Goal: Task Accomplishment & Management: Complete application form

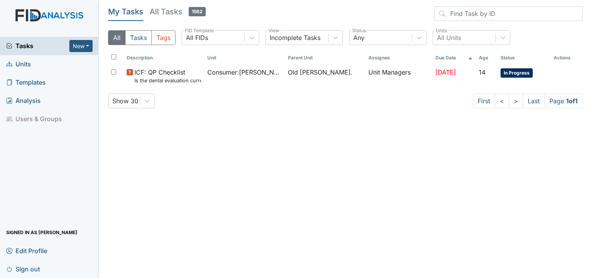
click at [15, 64] on span "Units" at bounding box center [18, 64] width 25 height 12
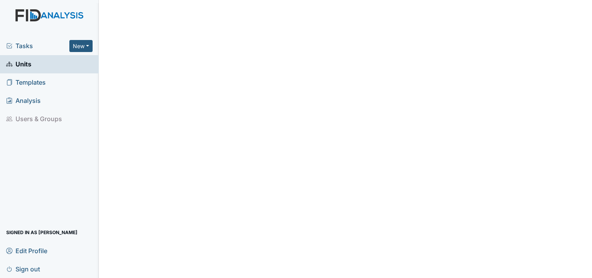
click at [25, 65] on span "Units" at bounding box center [18, 64] width 25 height 12
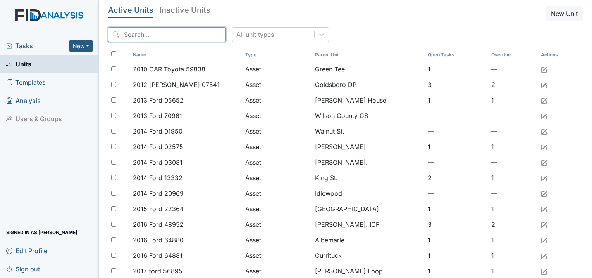
click at [154, 38] on input "search" at bounding box center [167, 34] width 118 height 15
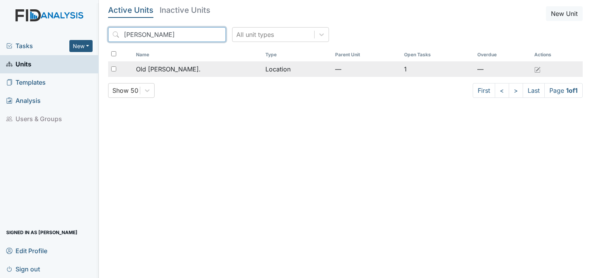
type input "roper"
click at [171, 66] on span "Old [PERSON_NAME]." at bounding box center [168, 68] width 65 height 9
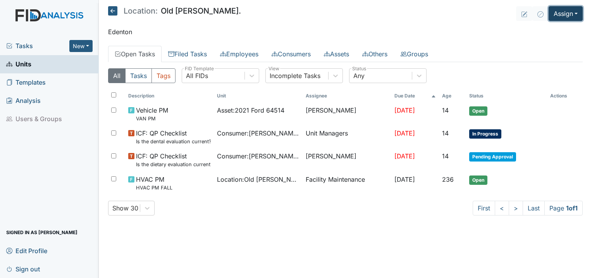
click at [557, 12] on button "Assign" at bounding box center [566, 13] width 34 height 15
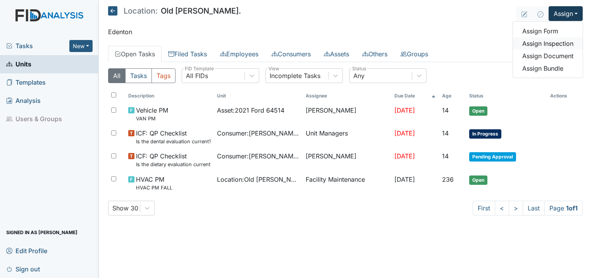
click at [557, 43] on link "Assign Inspection" at bounding box center [548, 43] width 70 height 12
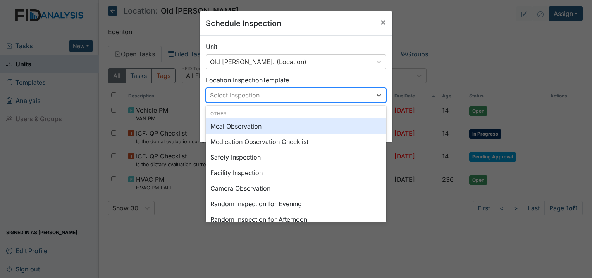
click at [248, 97] on div "Select Inspection" at bounding box center [235, 94] width 50 height 9
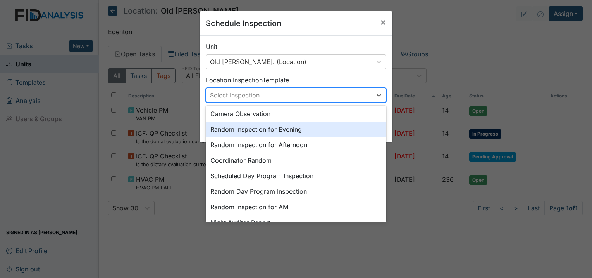
scroll to position [133, 0]
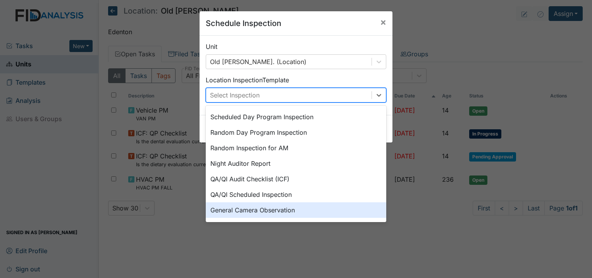
click at [254, 215] on div "General Camera Observation" at bounding box center [296, 210] width 181 height 16
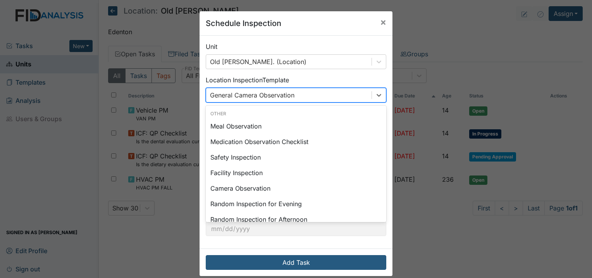
click at [323, 97] on div "General Camera Observation" at bounding box center [289, 95] width 166 height 14
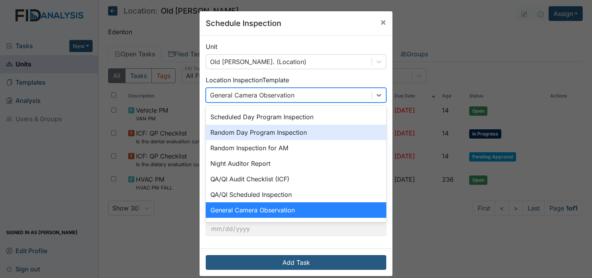
click at [291, 138] on div "Random Day Program Inspection" at bounding box center [296, 132] width 181 height 16
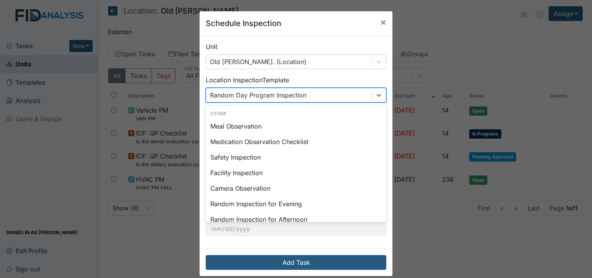
click at [308, 95] on div "Random Day Program Inspection" at bounding box center [289, 95] width 166 height 14
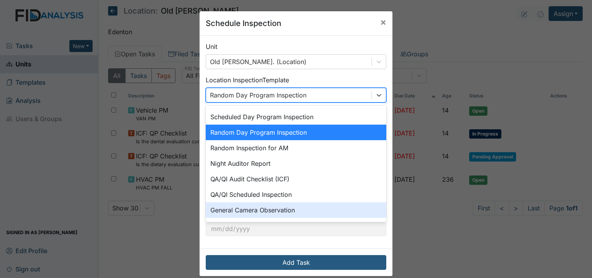
click at [281, 212] on div "General Camera Observation" at bounding box center [296, 210] width 181 height 16
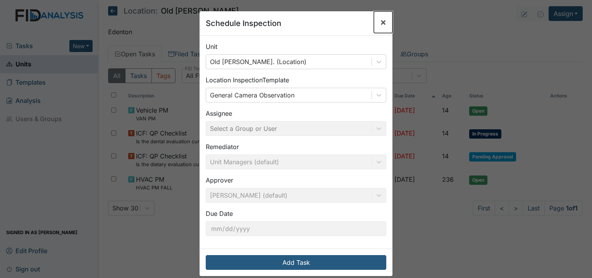
click at [375, 16] on button "×" at bounding box center [383, 22] width 19 height 22
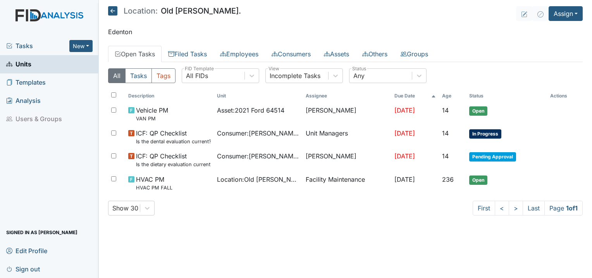
click at [35, 48] on span "Tasks" at bounding box center [37, 45] width 63 height 9
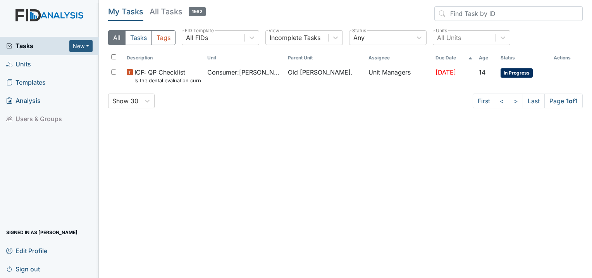
click at [23, 64] on span "Units" at bounding box center [18, 64] width 25 height 12
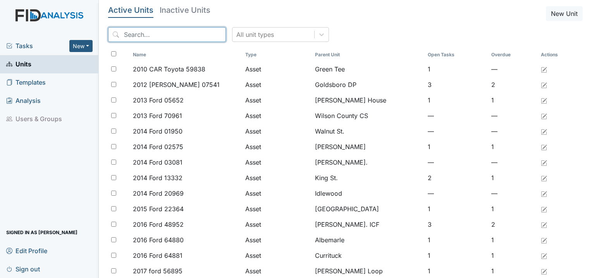
click at [169, 39] on input "search" at bounding box center [167, 34] width 118 height 15
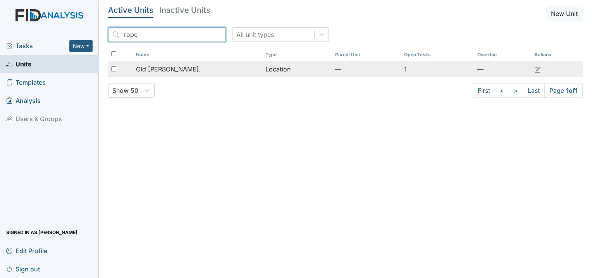
type input "rope"
click at [166, 69] on span "Old [PERSON_NAME]." at bounding box center [168, 68] width 65 height 9
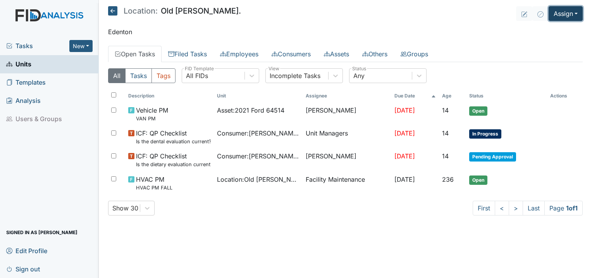
click at [572, 14] on button "Assign" at bounding box center [566, 13] width 34 height 15
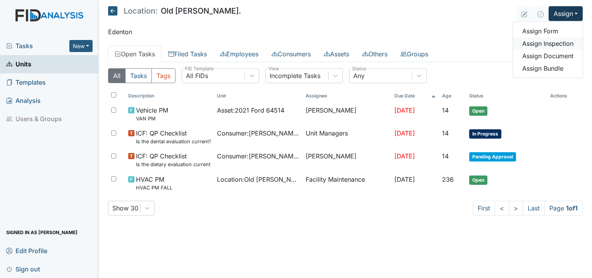
click at [552, 43] on link "Assign Inspection" at bounding box center [548, 43] width 70 height 12
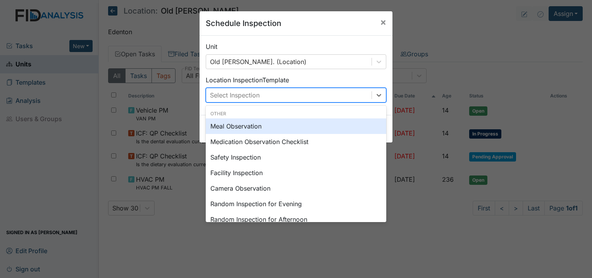
click at [274, 100] on div "Select Inspection" at bounding box center [289, 95] width 166 height 14
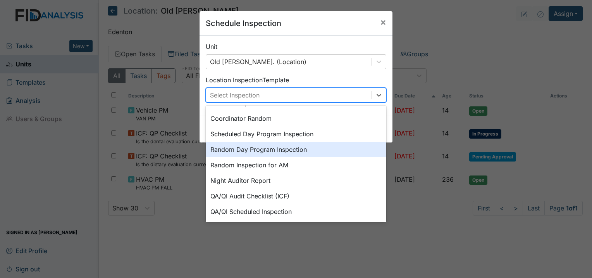
scroll to position [133, 0]
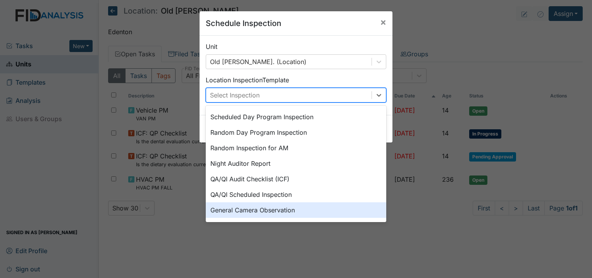
click at [252, 212] on div "General Camera Observation" at bounding box center [296, 210] width 181 height 16
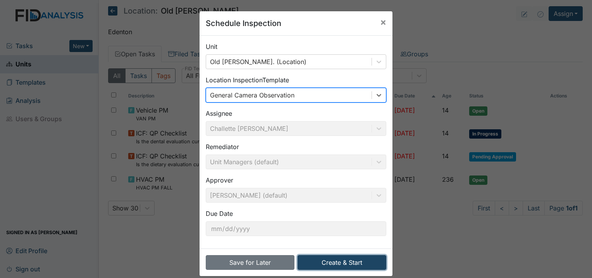
click at [319, 258] on button "Create & Start" at bounding box center [342, 262] width 89 height 15
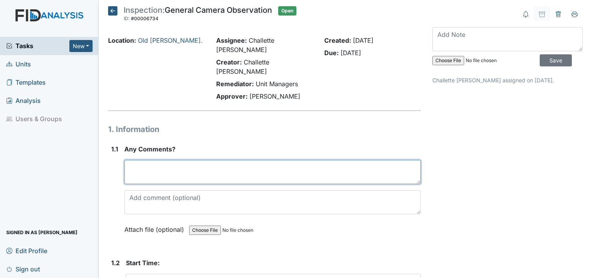
click at [159, 160] on textarea at bounding box center [272, 172] width 297 height 24
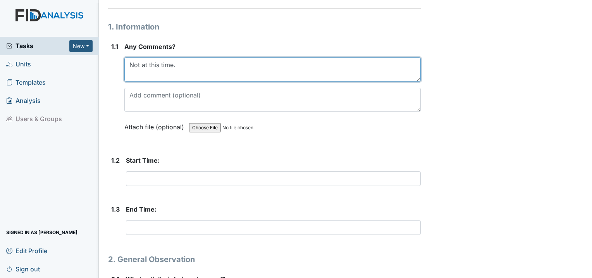
scroll to position [116, 0]
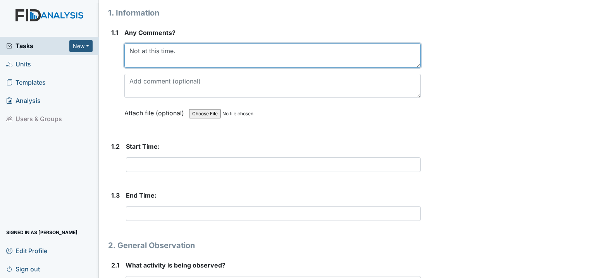
type textarea "Not at this time."
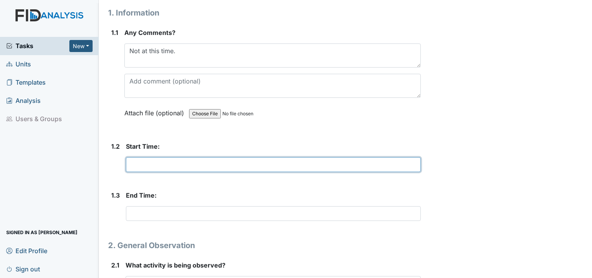
click at [154, 157] on input "text" at bounding box center [273, 164] width 295 height 15
type input "6:30"
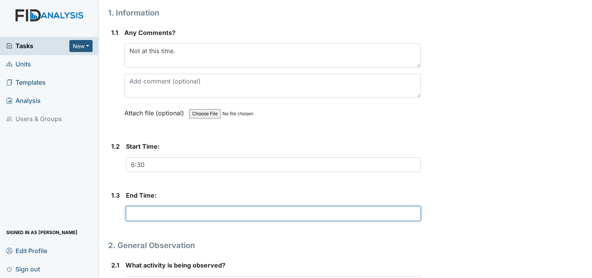
click at [142, 206] on input "text" at bounding box center [273, 213] width 295 height 15
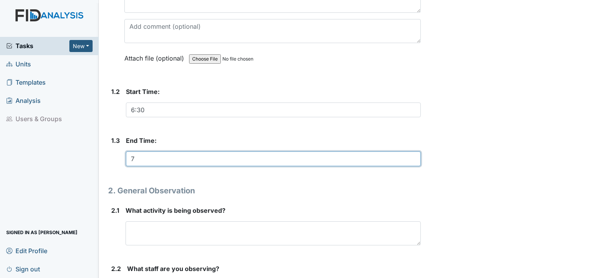
scroll to position [194, 0]
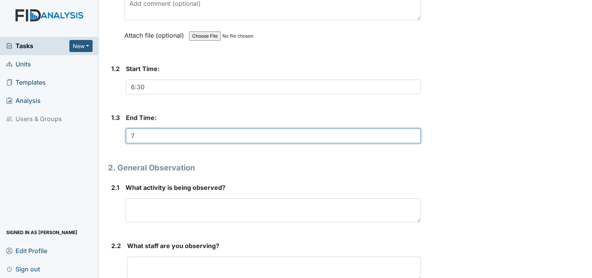
type input "7"
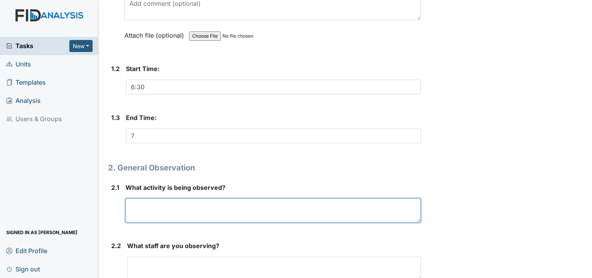
click at [140, 199] on textarea at bounding box center [273, 210] width 295 height 24
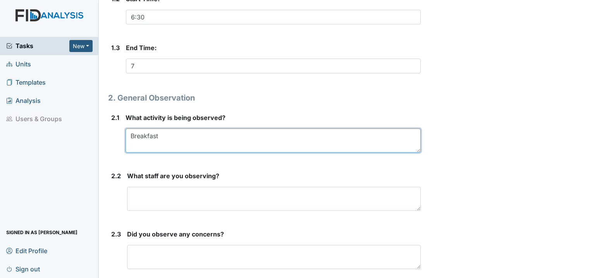
scroll to position [271, 0]
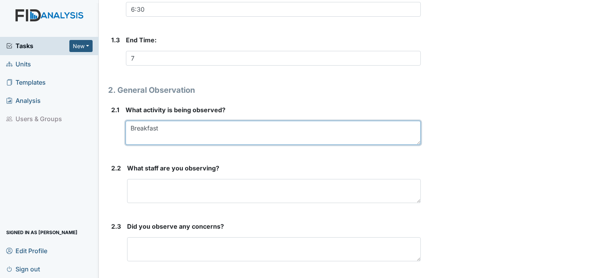
type textarea "Breakfast"
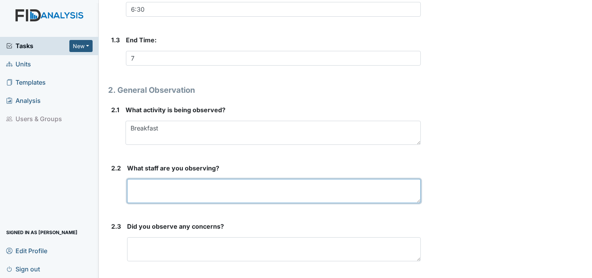
click at [147, 179] on textarea at bounding box center [274, 191] width 294 height 24
type textarea "[PERSON_NAME] and [PERSON_NAME]"
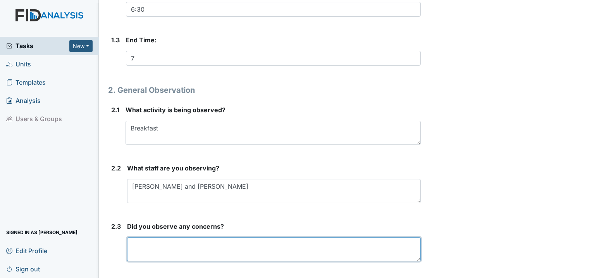
click at [177, 237] on textarea at bounding box center [274, 249] width 294 height 24
type textarea "No concerns at this time."
